Goal: Information Seeking & Learning: Learn about a topic

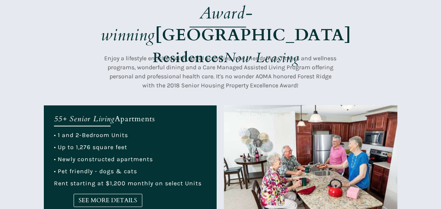
scroll to position [204, 0]
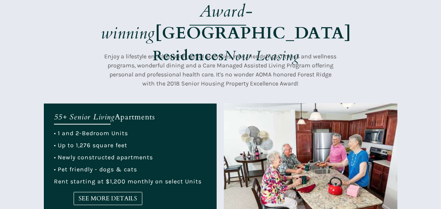
click at [203, 188] on div at bounding box center [130, 161] width 173 height 114
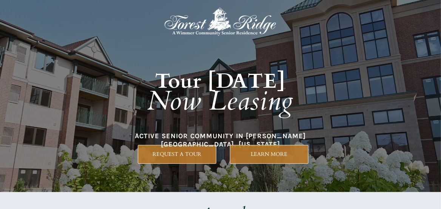
scroll to position [0, 0]
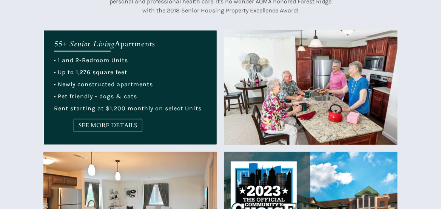
scroll to position [277, 0]
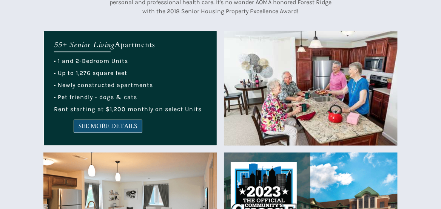
click at [121, 129] on span "SEE MORE DETAILS" at bounding box center [108, 126] width 68 height 7
click at [128, 126] on span "SEE MORE DETAILS" at bounding box center [108, 126] width 68 height 7
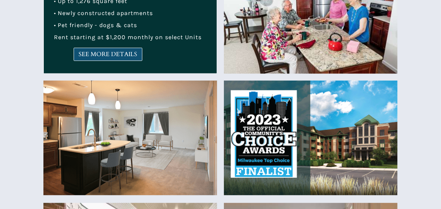
scroll to position [353, 0]
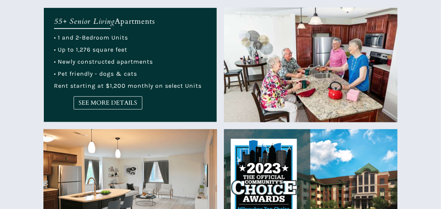
scroll to position [299, 0]
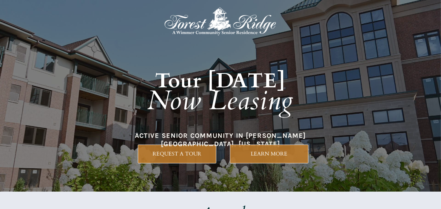
scroll to position [0, 0]
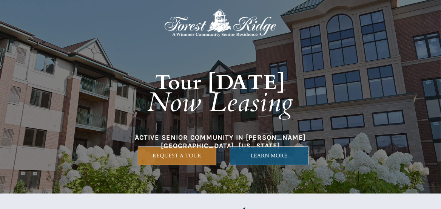
click at [277, 163] on link "LEARN MORE" at bounding box center [269, 156] width 78 height 19
click at [268, 156] on span "LEARN MORE" at bounding box center [269, 156] width 78 height 6
